Goal: Transaction & Acquisition: Purchase product/service

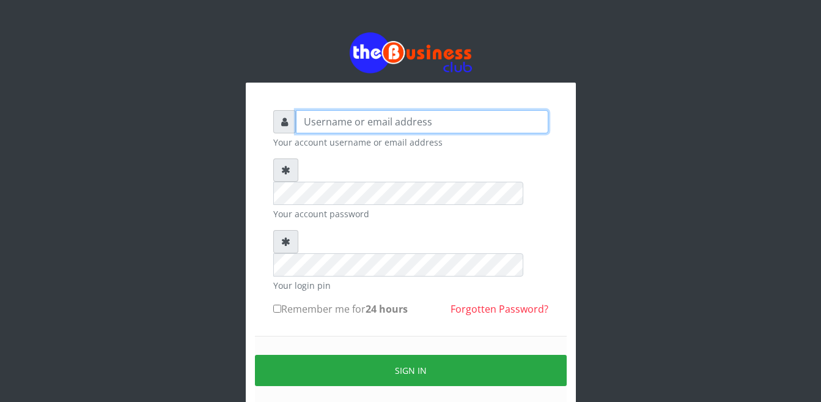
type input "Busybrain2"
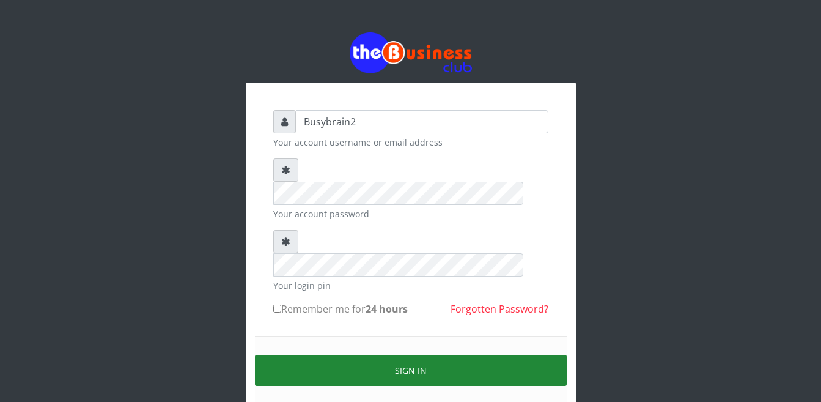
click at [377, 355] on button "Sign in" at bounding box center [411, 370] width 312 height 31
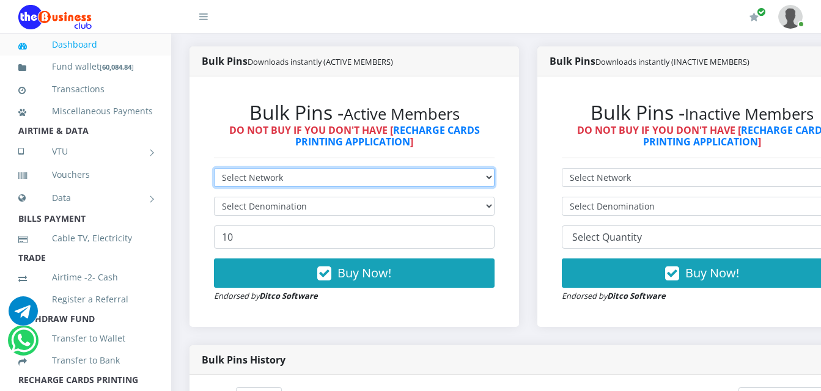
click at [473, 168] on select "Select Network MTN Globacom 9Mobile Airtel" at bounding box center [354, 177] width 281 height 19
select select "MTN"
click at [214, 168] on select "Select Network MTN Globacom 9Mobile Airtel" at bounding box center [354, 177] width 281 height 19
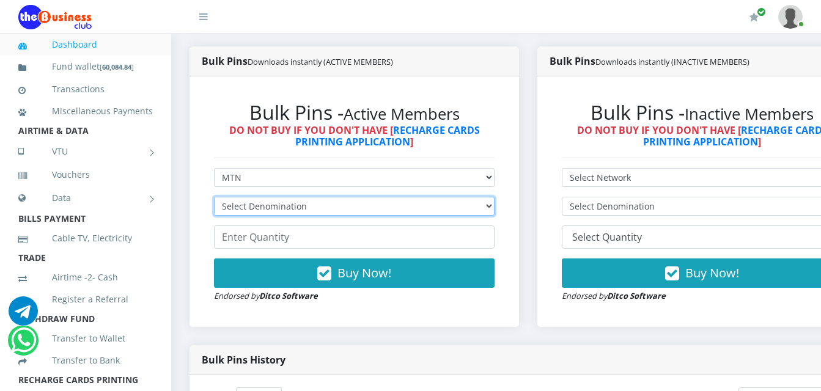
click at [454, 197] on select "Select Denomination MTN NGN100 - ₦96.99 MTN NGN200 - ₦193.98 MTN NGN400 - ₦387.…" at bounding box center [354, 206] width 281 height 19
select select "96.99-100"
click at [214, 197] on select "Select Denomination MTN NGN100 - ₦96.99 MTN NGN200 - ₦193.98 MTN NGN400 - ₦387.…" at bounding box center [354, 206] width 281 height 19
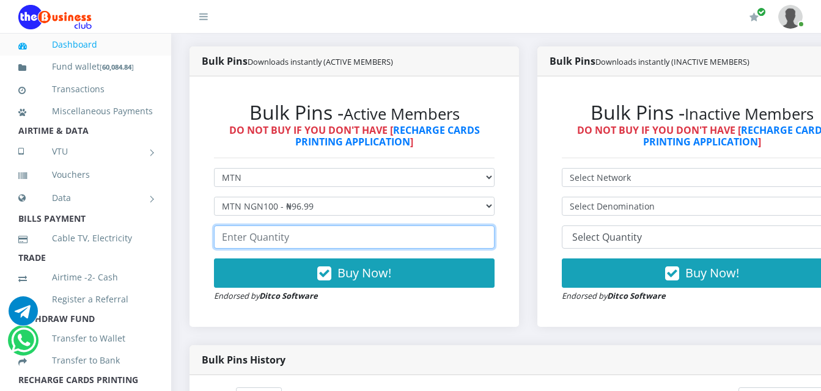
click at [422, 230] on input "number" at bounding box center [354, 237] width 281 height 23
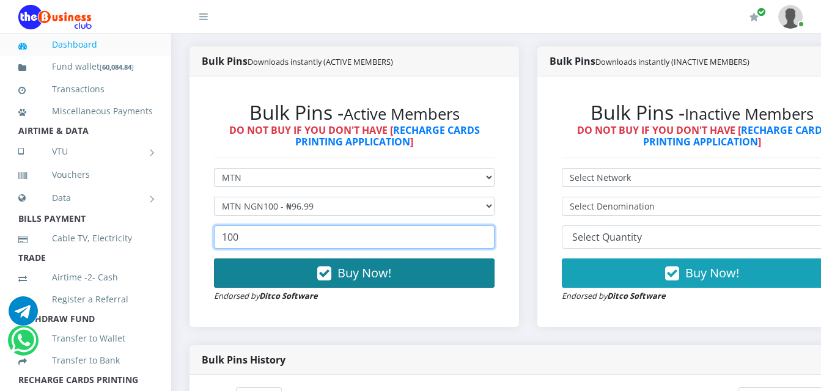
type input "100"
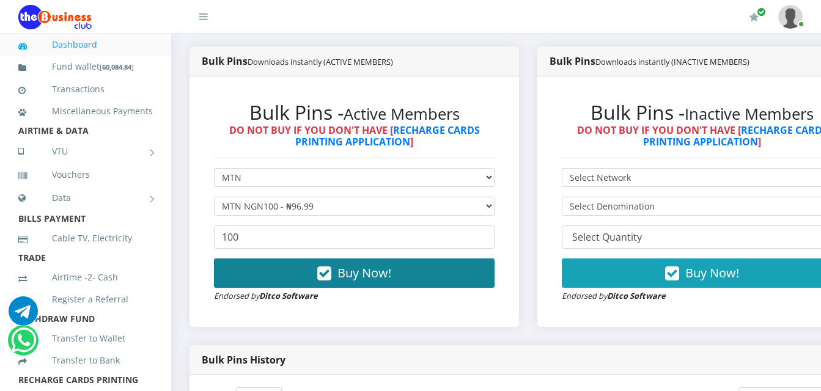
click at [425, 270] on button "Buy Now!" at bounding box center [354, 273] width 281 height 29
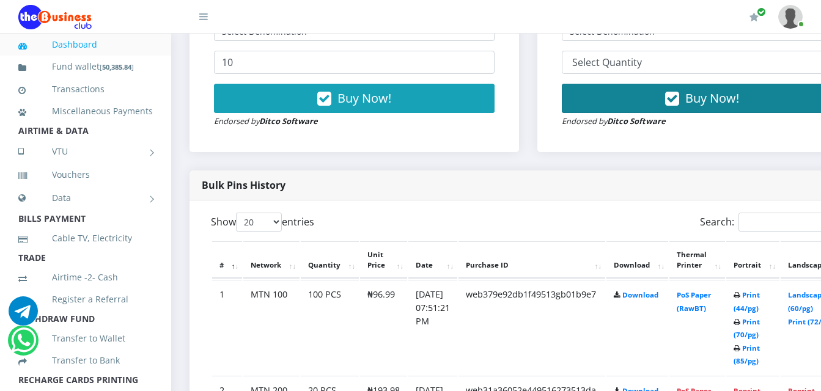
scroll to position [501, 0]
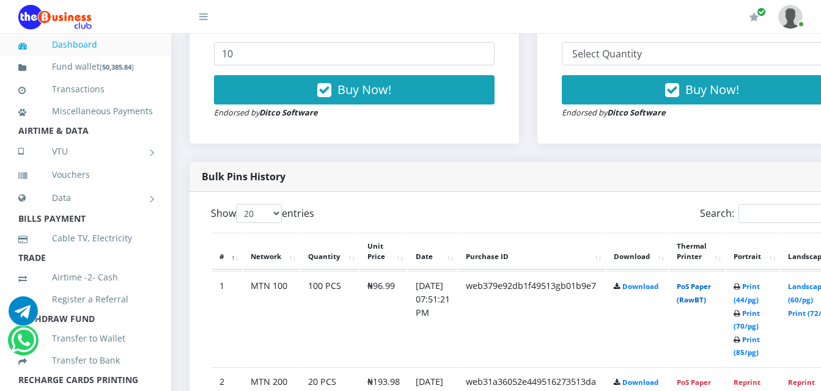
click at [711, 282] on link "PoS Paper (RawBT)" at bounding box center [694, 293] width 34 height 23
click at [715, 282] on td "PoS Paper (RawBT)" at bounding box center [698, 318] width 56 height 95
click at [711, 282] on link "PoS Paper (RawBT)" at bounding box center [694, 293] width 34 height 23
click at [711, 282] on td "PoS Paper (RawBT)" at bounding box center [698, 318] width 56 height 95
click at [711, 282] on link "PoS Paper (RawBT)" at bounding box center [694, 293] width 34 height 23
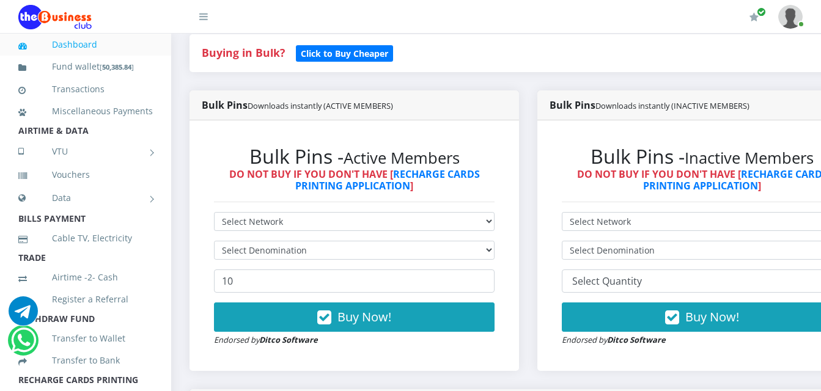
scroll to position [256, 0]
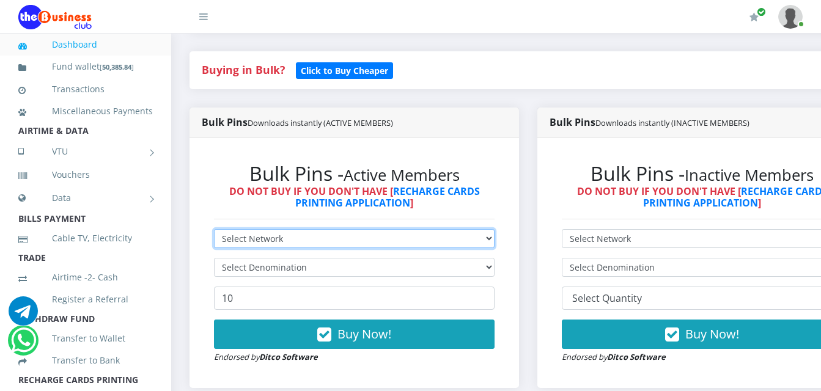
click at [335, 229] on select "Select Network MTN Globacom 9Mobile Airtel" at bounding box center [354, 238] width 281 height 19
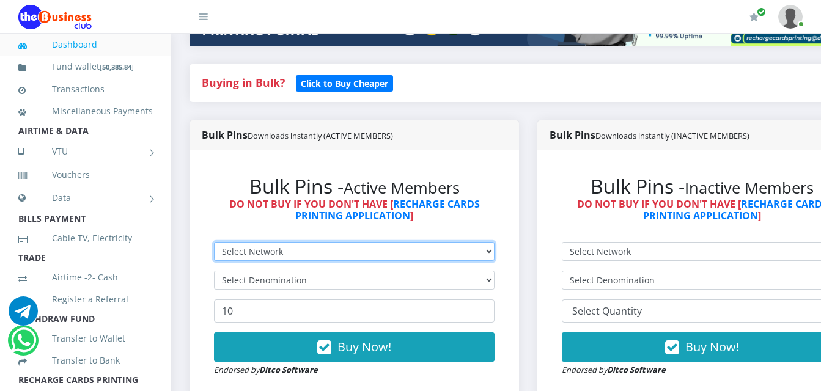
scroll to position [245, 0]
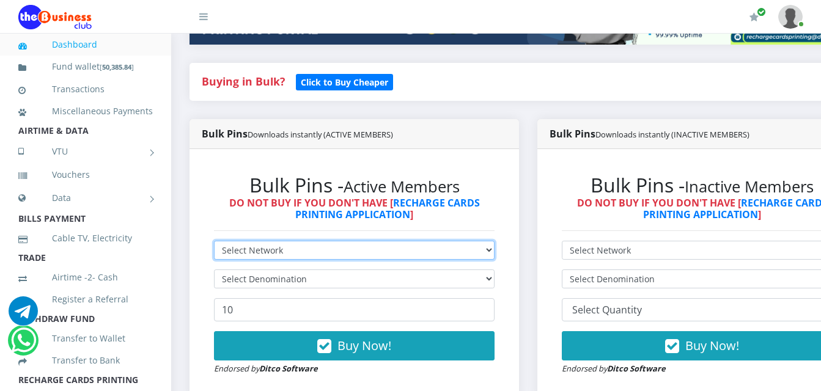
click at [470, 241] on select "Select Network MTN Globacom 9Mobile Airtel" at bounding box center [354, 250] width 281 height 19
select select "MTN"
click at [214, 241] on select "Select Network MTN Globacom 9Mobile Airtel" at bounding box center [354, 250] width 281 height 19
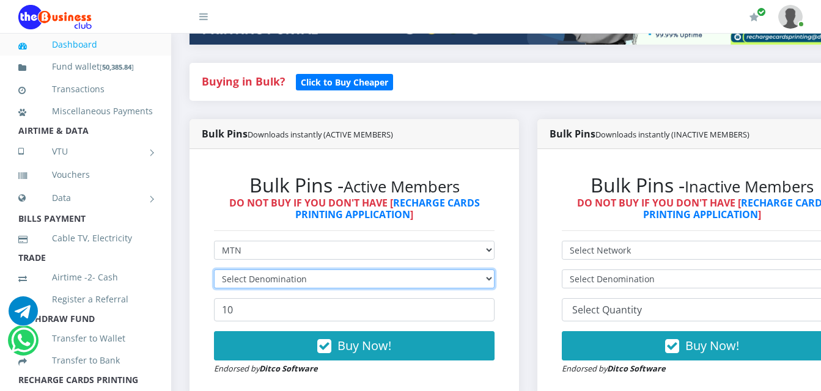
click at [468, 270] on select "Select Denomination" at bounding box center [354, 279] width 281 height 19
select select "484.95-500"
click at [214, 270] on select "Select Denomination MTN NGN100 - ₦96.99 MTN NGN200 - ₦193.98 MTN NGN400 - ₦387.…" at bounding box center [354, 279] width 281 height 19
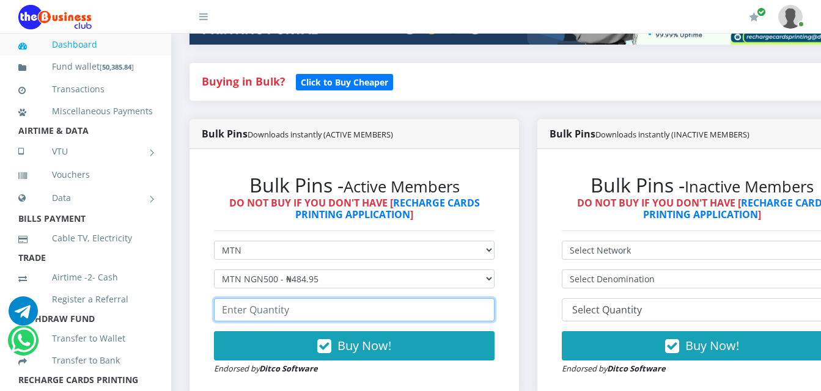
click at [473, 298] on input "number" at bounding box center [354, 309] width 281 height 23
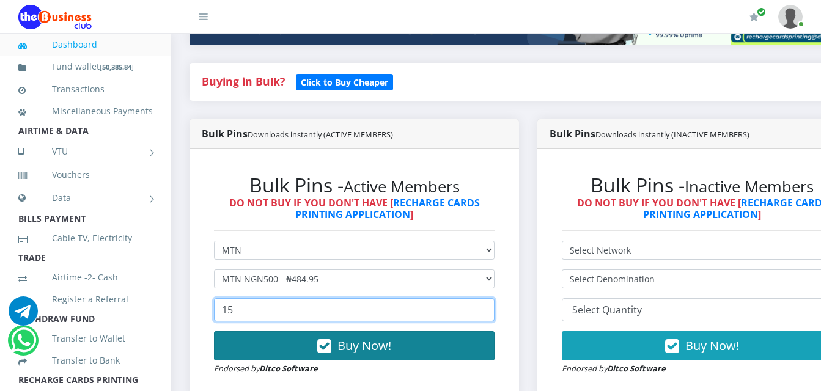
type input "15"
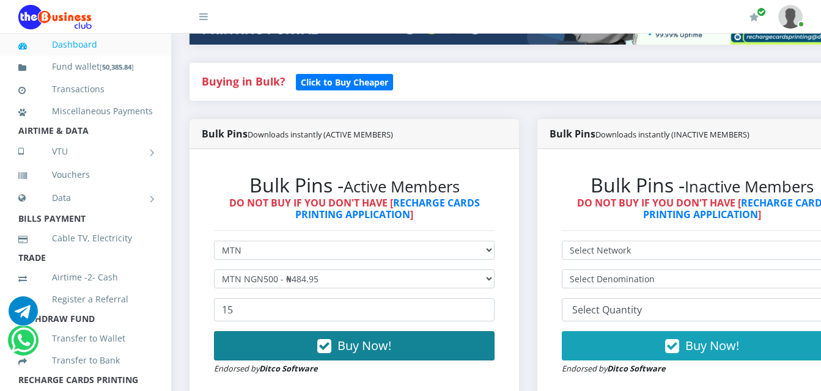
click at [467, 331] on button "Buy Now!" at bounding box center [354, 345] width 281 height 29
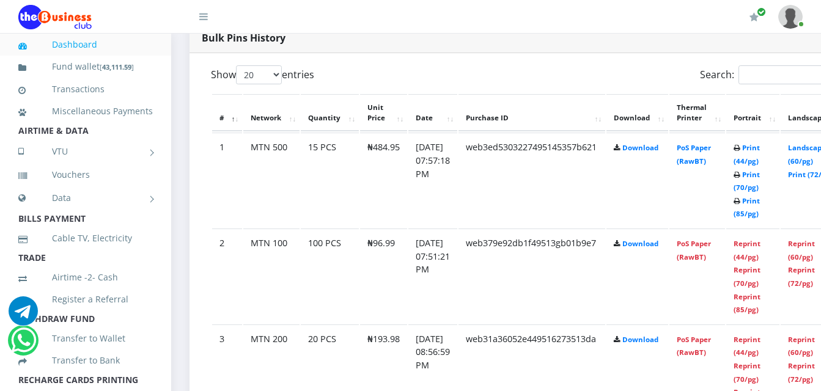
click at [707, 145] on td "PoS Paper (RawBT)" at bounding box center [698, 180] width 56 height 95
click at [706, 143] on link "PoS Paper (RawBT)" at bounding box center [694, 154] width 34 height 23
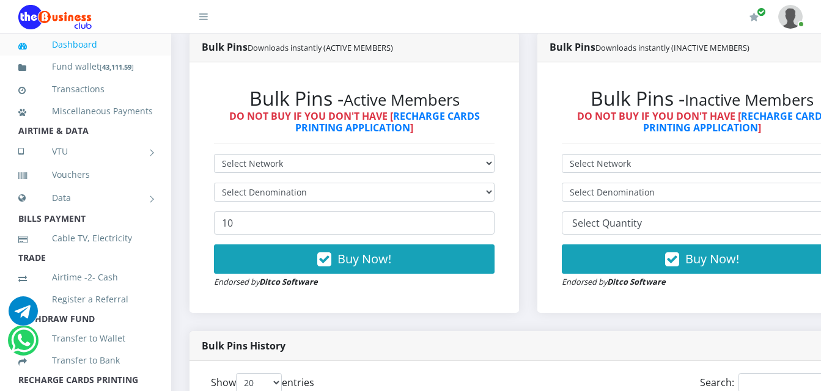
scroll to position [212, 0]
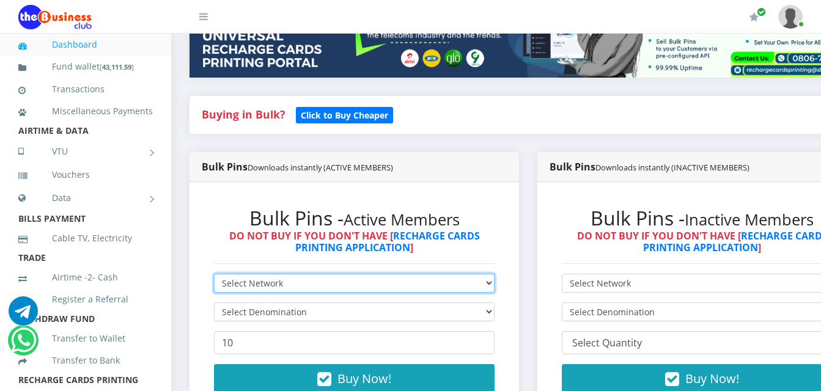
click at [391, 274] on select "Select Network MTN Globacom 9Mobile Airtel" at bounding box center [354, 283] width 281 height 19
select select "MTN"
click at [214, 274] on select "Select Network MTN Globacom 9Mobile Airtel" at bounding box center [354, 283] width 281 height 19
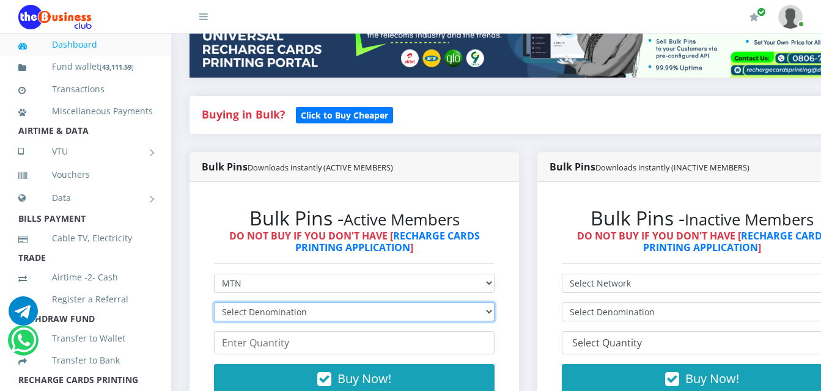
click at [378, 303] on select "Select Denomination MTN NGN100 - ₦96.99 MTN NGN200 - ₦193.98 MTN NGN400 - ₦387.…" at bounding box center [354, 312] width 281 height 19
select select "193.98-200"
click at [214, 303] on select "Select Denomination MTN NGN100 - ₦96.99 MTN NGN200 - ₦193.98 MTN NGN400 - ₦387.…" at bounding box center [354, 312] width 281 height 19
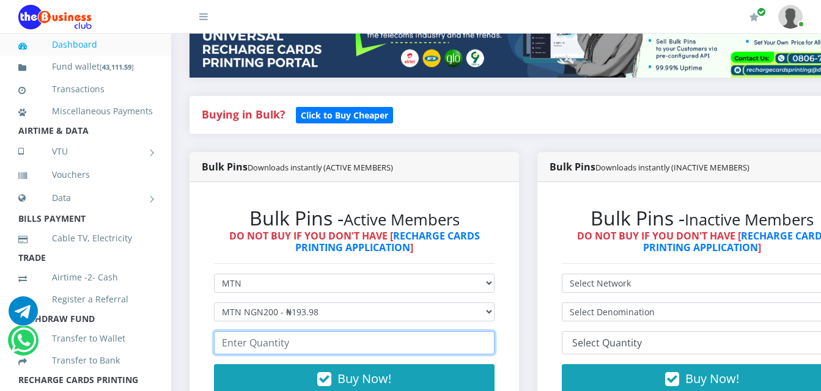
click at [377, 333] on input "number" at bounding box center [354, 342] width 281 height 23
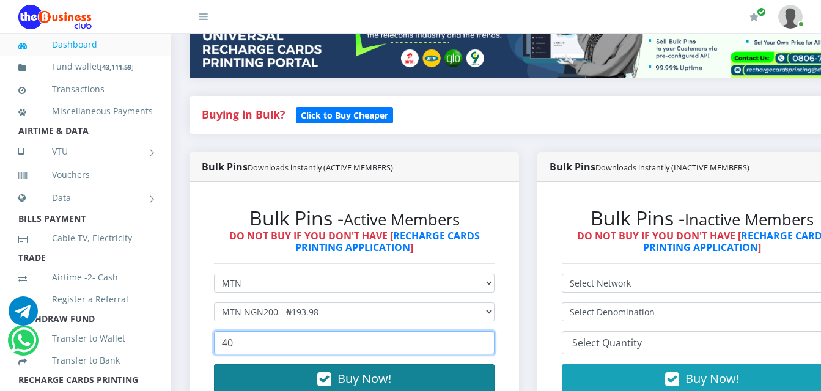
type input "40"
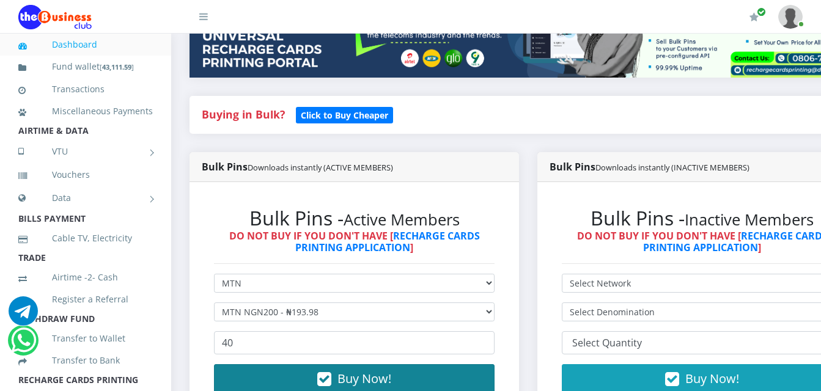
click at [340, 364] on button "Buy Now!" at bounding box center [354, 378] width 281 height 29
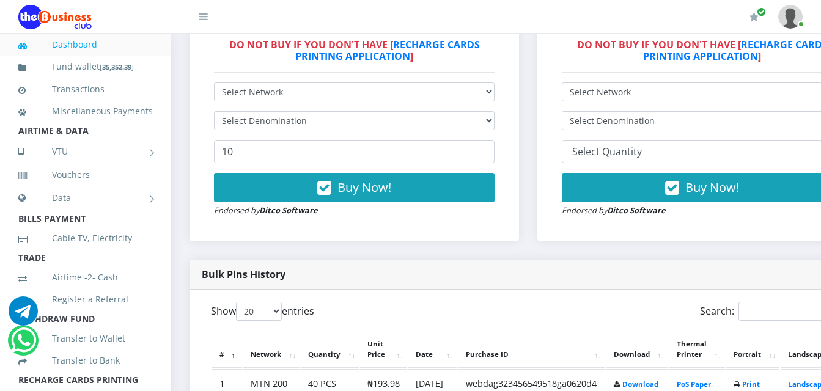
scroll to position [503, 0]
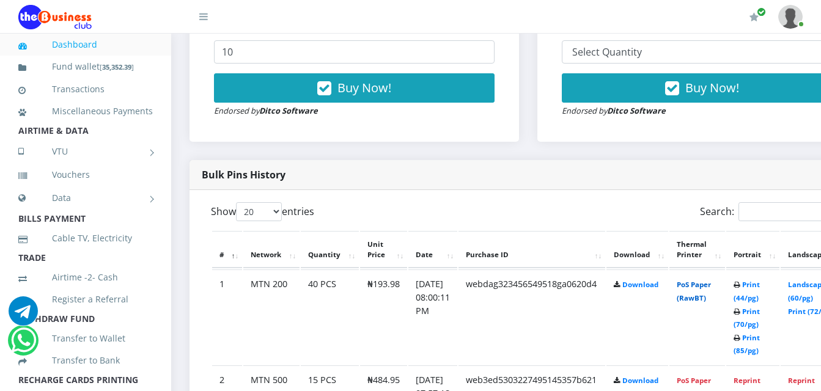
click at [707, 280] on link "PoS Paper (RawBT)" at bounding box center [694, 291] width 34 height 23
